Goal: Task Accomplishment & Management: Use online tool/utility

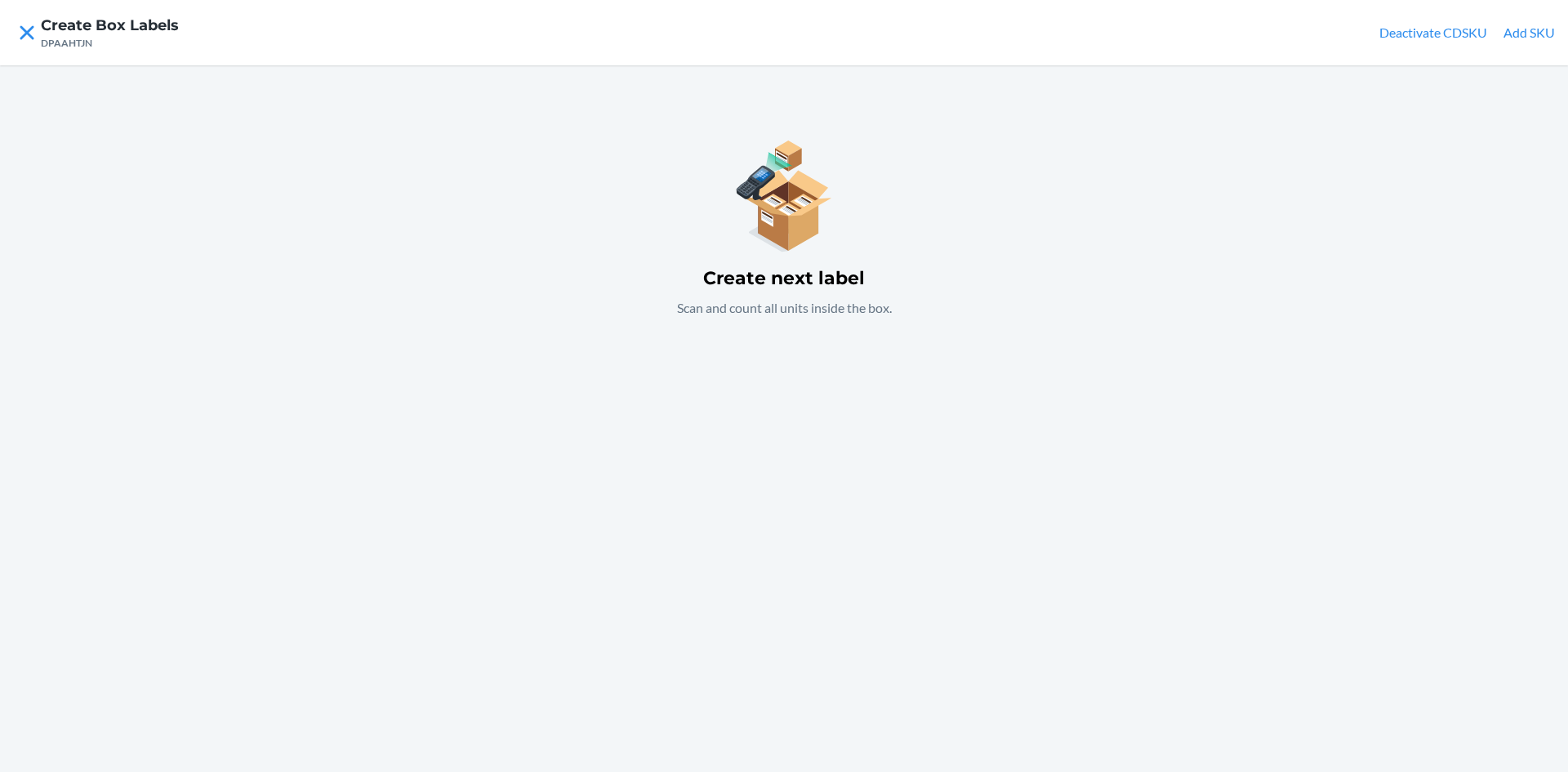
click at [760, 422] on div "Create next label Scan and count all units inside the box." at bounding box center [784, 419] width 1568 height 707
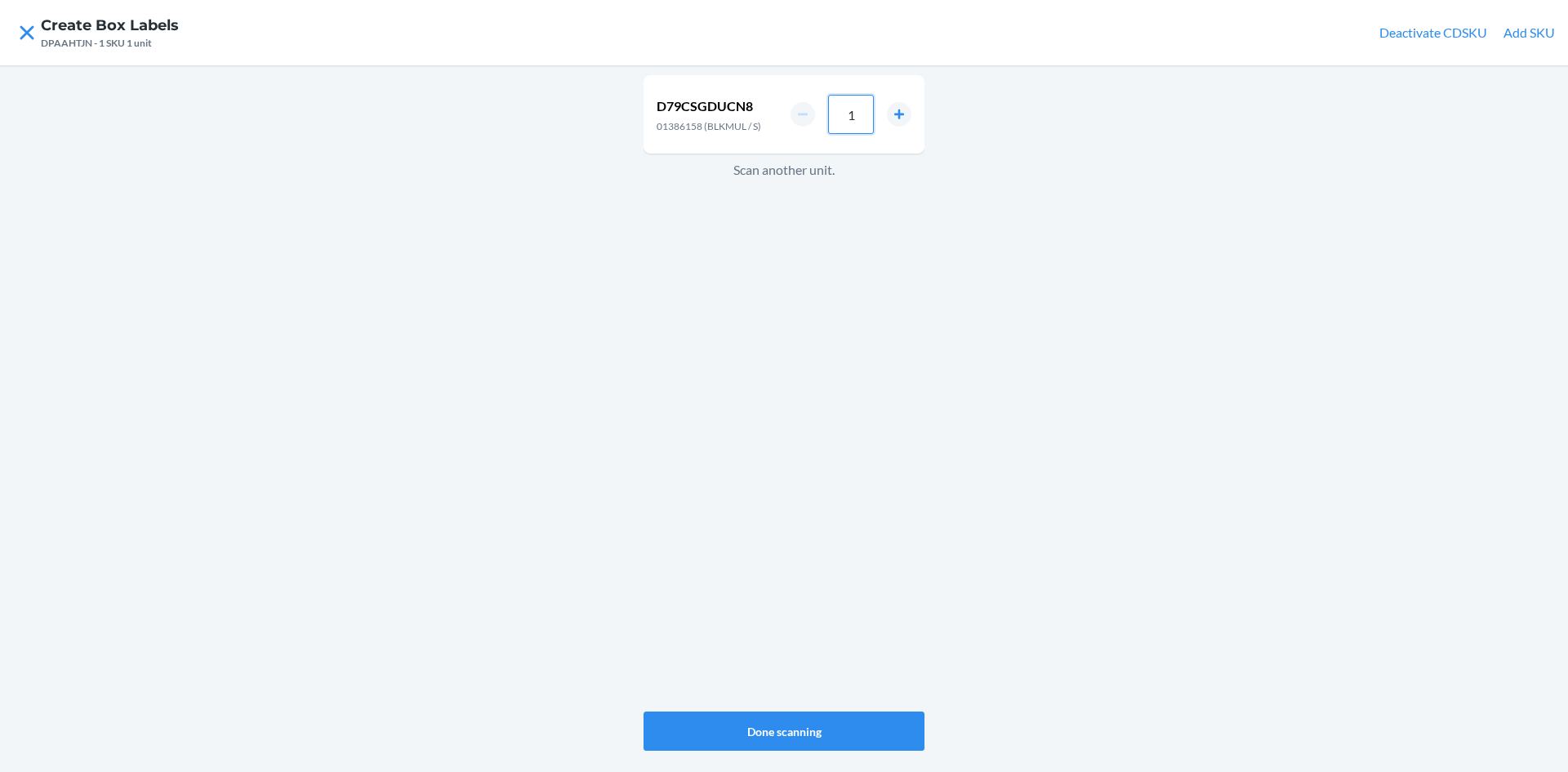
click at [857, 134] on input "1" at bounding box center [851, 114] width 46 height 39
type input "36"
click at [890, 315] on div "D79CSGDUCN8 01386158 (BLKMUL / S) 36 Scan another unit." at bounding box center [783, 393] width 281 height 643
click at [868, 110] on input "1" at bounding box center [851, 120] width 46 height 39
type input "24"
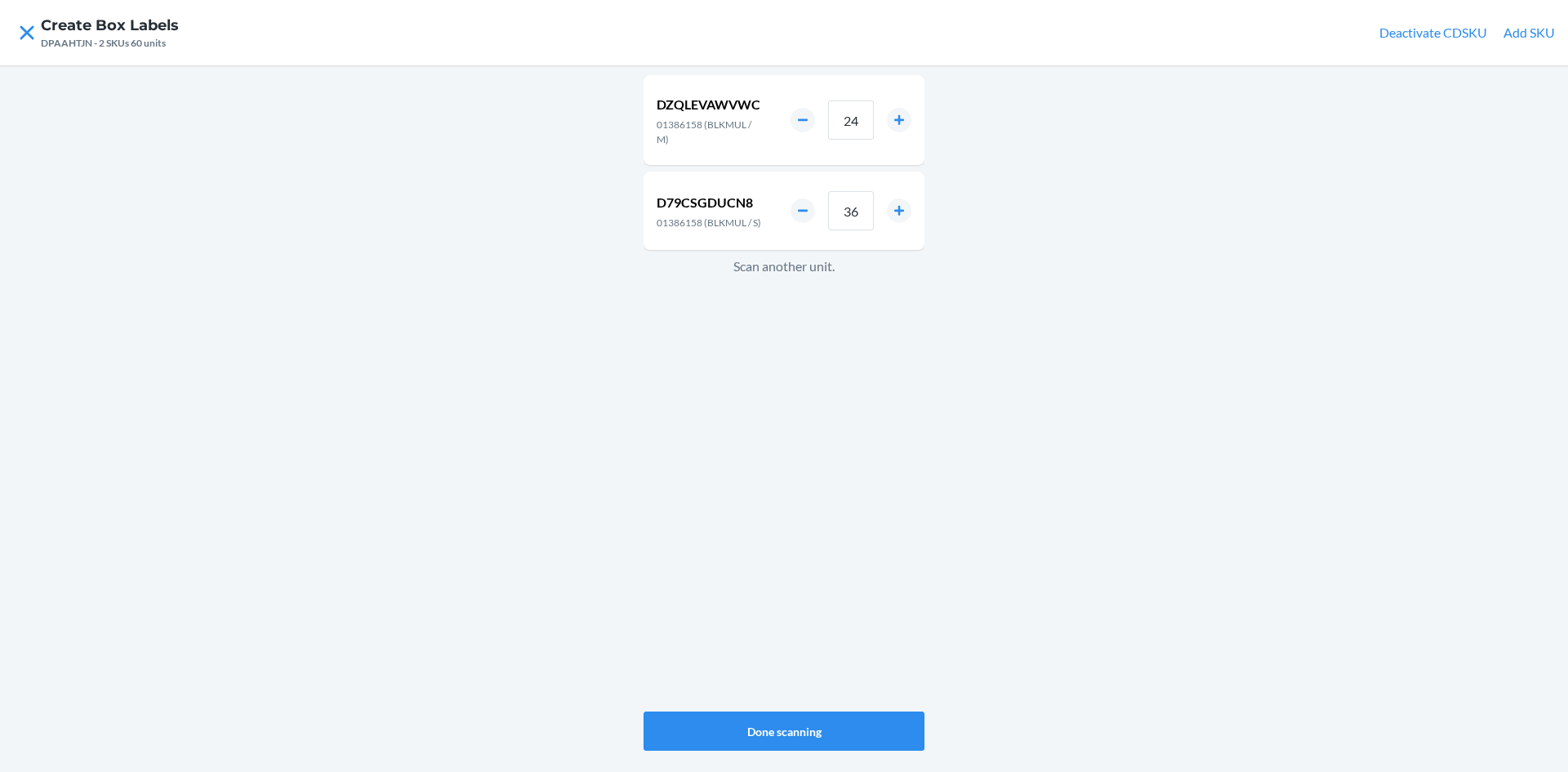
click at [856, 379] on div "DZQLEVAWVWC 01386158 (BLKMUL / M) 24 D79CSGDUCN8 01386158 (BLKMUL / S) 36 Scan …" at bounding box center [783, 393] width 281 height 643
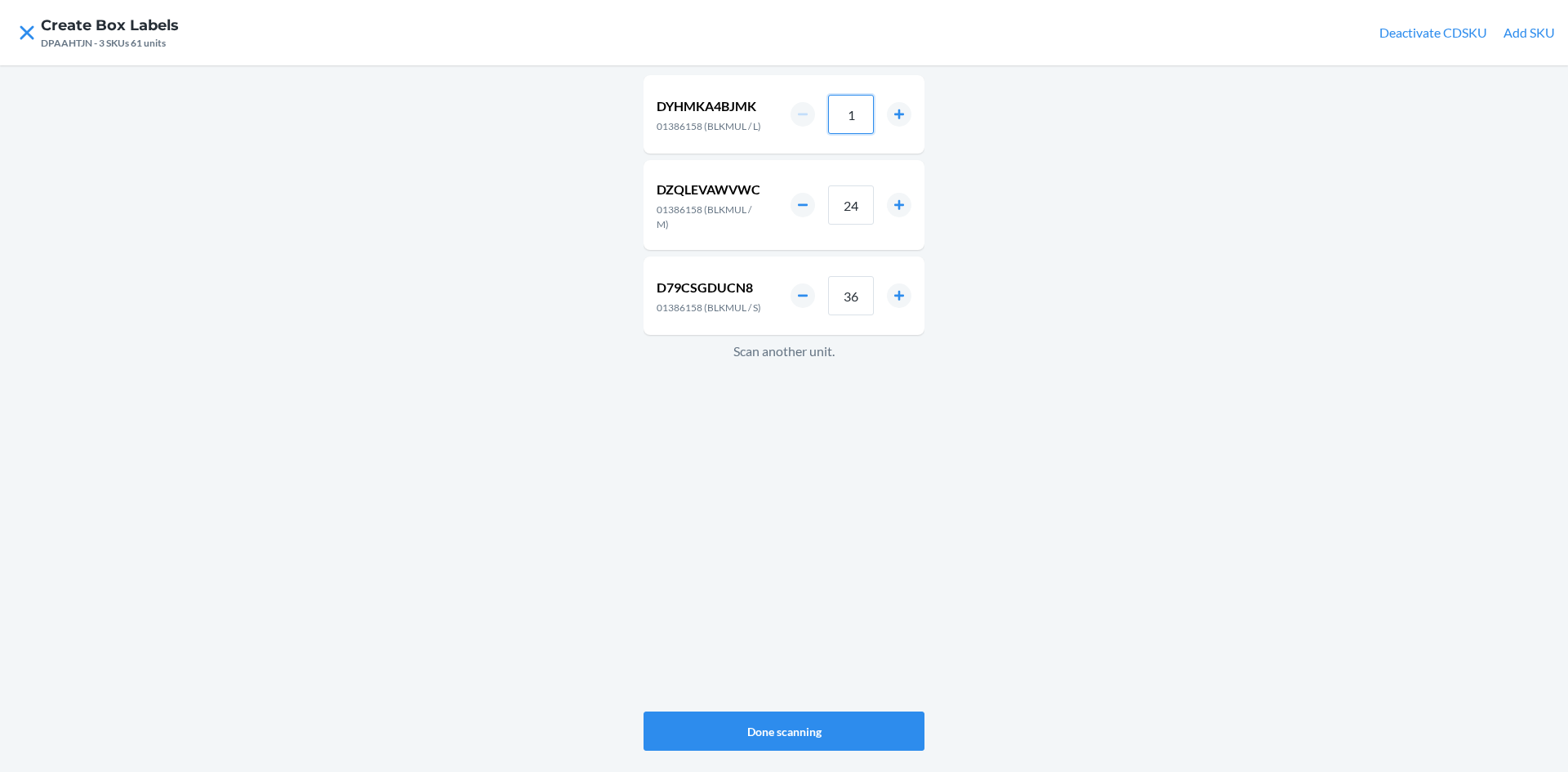
click at [871, 114] on input "1" at bounding box center [851, 114] width 46 height 39
type input "12"
click at [849, 734] on button "Done scanning" at bounding box center [783, 731] width 281 height 39
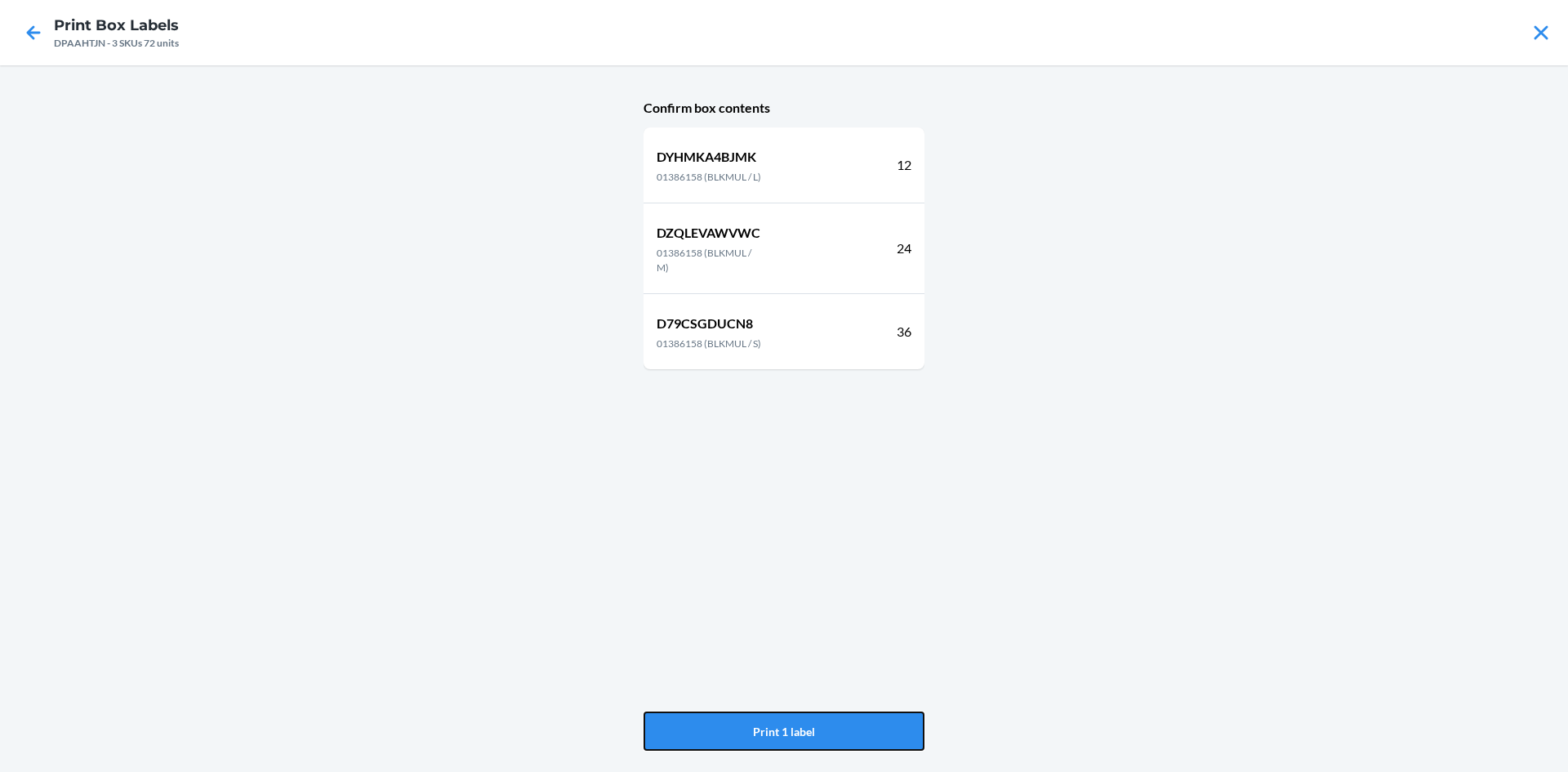
click at [849, 734] on button "Print 1 label" at bounding box center [783, 731] width 281 height 39
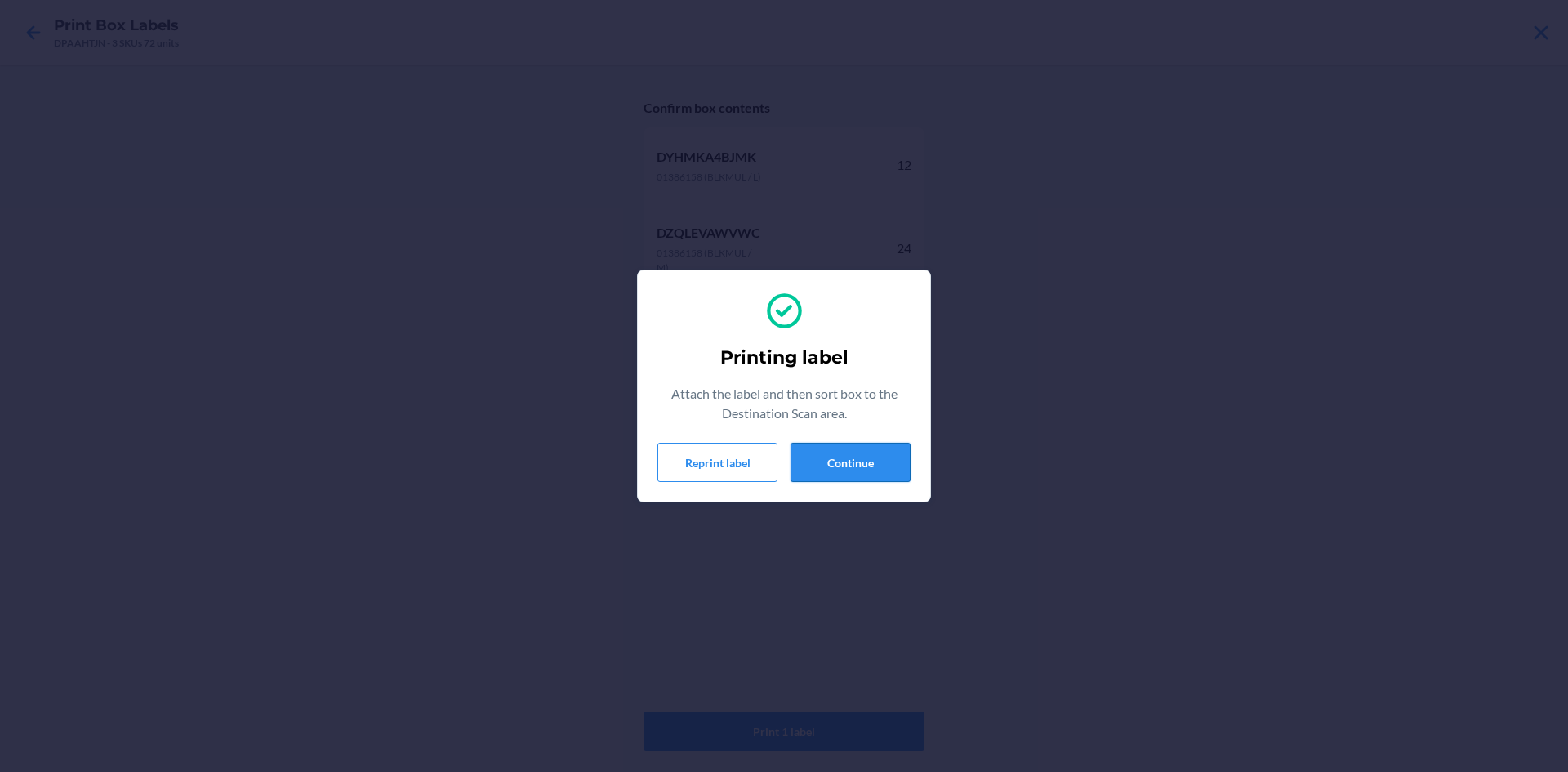
click at [825, 461] on button "Continue" at bounding box center [851, 462] width 120 height 39
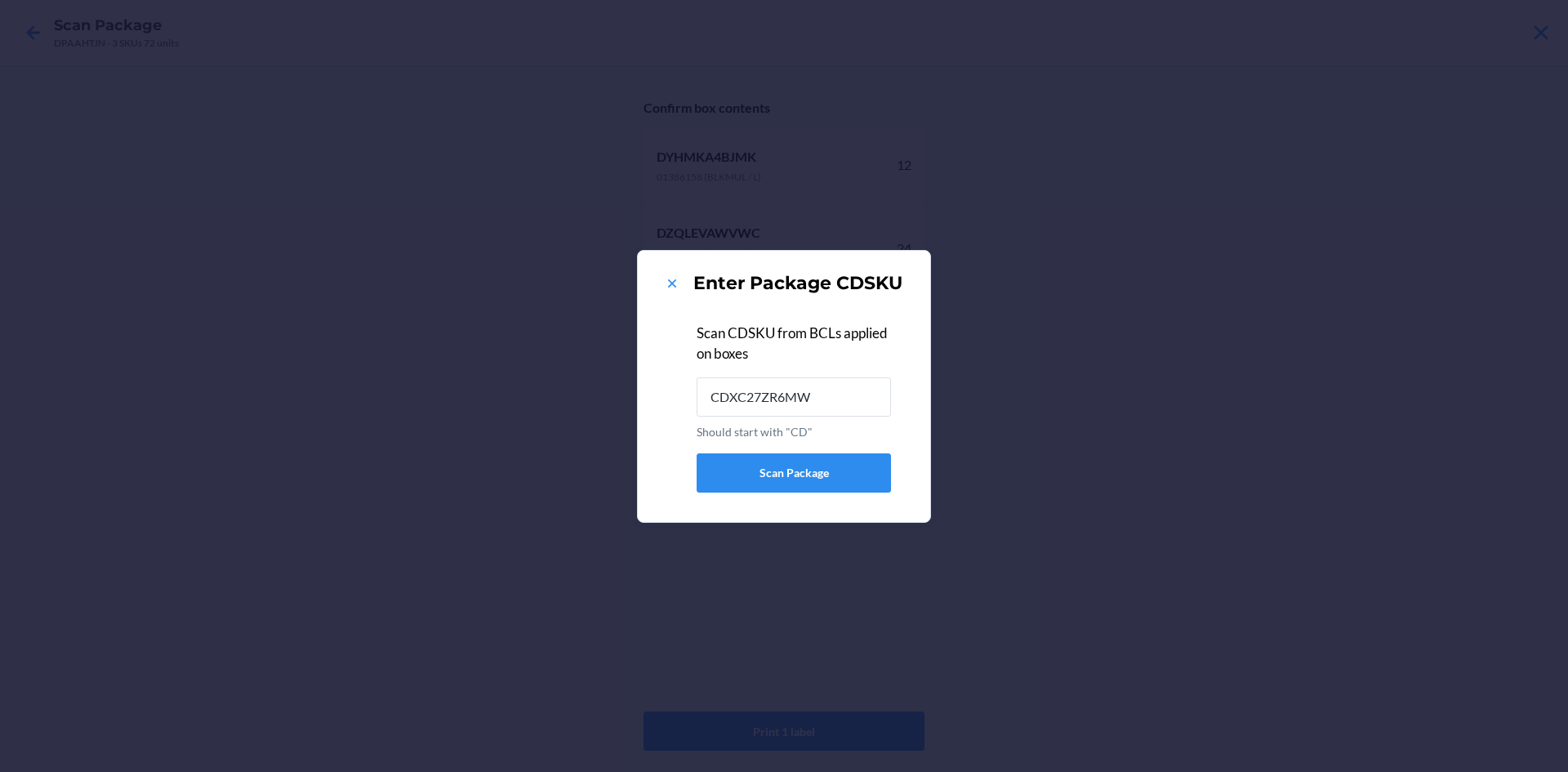
type input "CDXC27ZR6MW"
click at [678, 283] on icon at bounding box center [672, 283] width 17 height 17
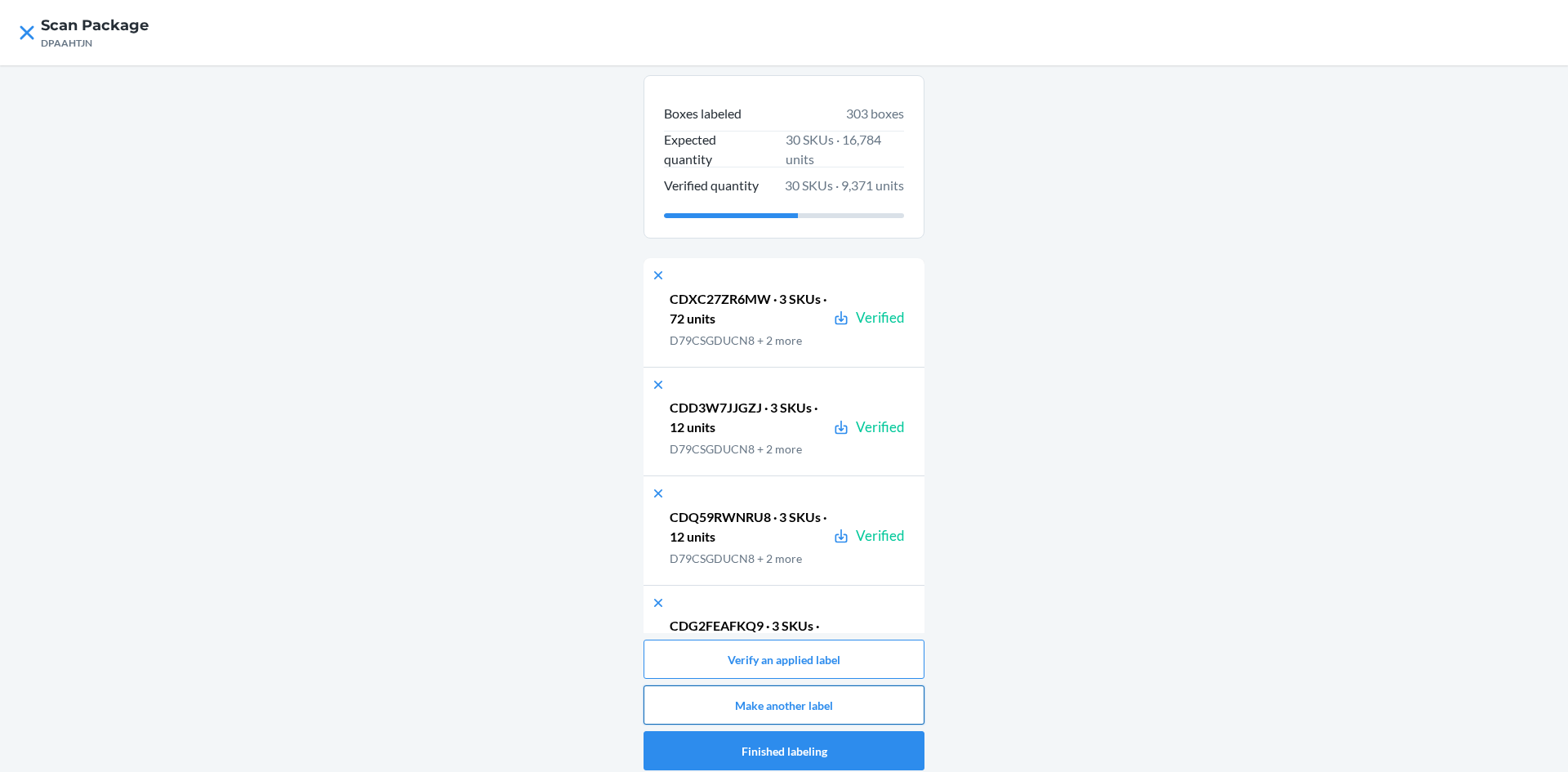
click at [808, 703] on button "Make another label" at bounding box center [783, 704] width 281 height 39
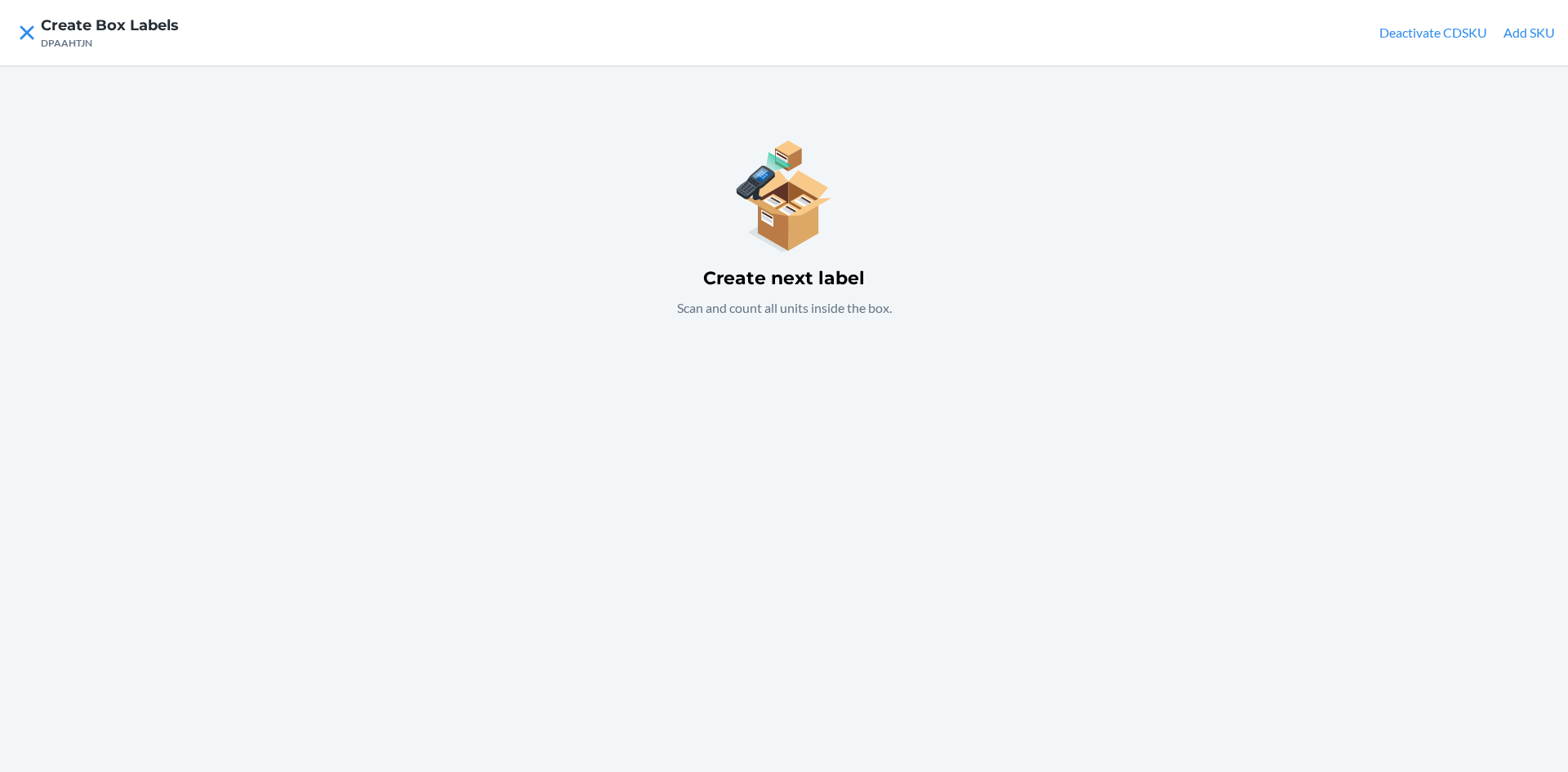
click at [733, 474] on div "Create next label Scan and count all units inside the box." at bounding box center [784, 419] width 1568 height 707
